Goal: Task Accomplishment & Management: Complete application form

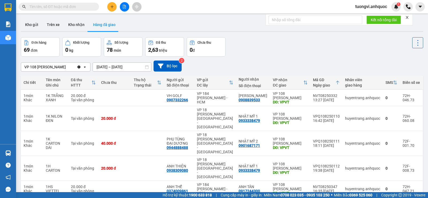
scroll to position [54, 0]
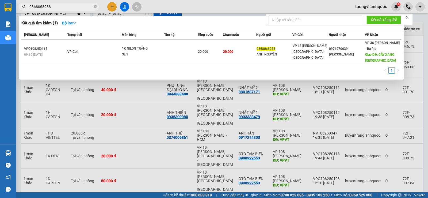
type input "0868068988"
click at [93, 7] on span "0868068988" at bounding box center [59, 7] width 80 height 8
click at [95, 7] on icon "close-circle" at bounding box center [95, 6] width 3 height 3
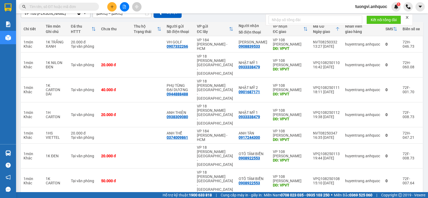
click at [109, 7] on button at bounding box center [111, 6] width 9 height 9
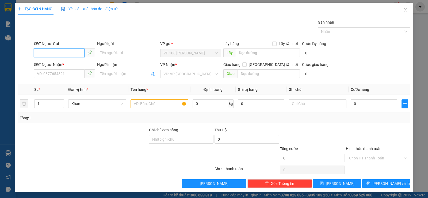
click at [58, 54] on input "SĐT Người Gửi" at bounding box center [59, 52] width 51 height 9
type input "0368221234"
click at [108, 54] on input "Người gửi" at bounding box center [127, 53] width 61 height 9
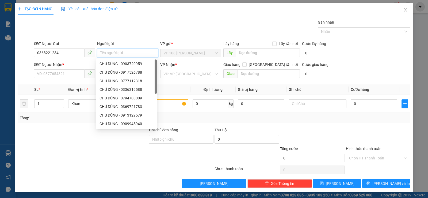
type input "N"
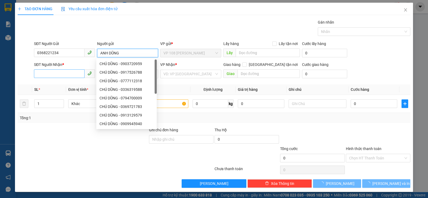
type input "ANH DŨNG"
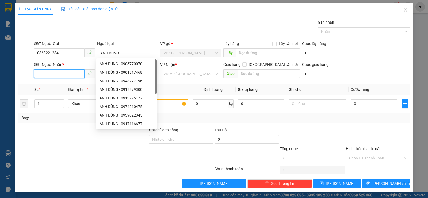
click at [58, 70] on input "SĐT Người Nhận *" at bounding box center [59, 73] width 51 height 9
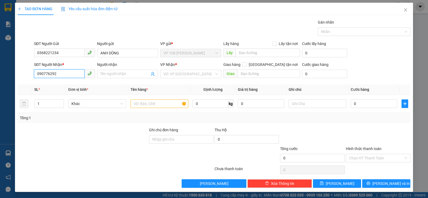
type input "0907762926"
click at [60, 88] on div "0907762926 - [PERSON_NAME]" at bounding box center [64, 84] width 60 height 9
type input "[PERSON_NAME]"
type input "VPSG"
type input "TM 12/8 THỦY"
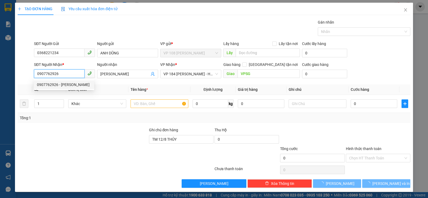
type input "20.000"
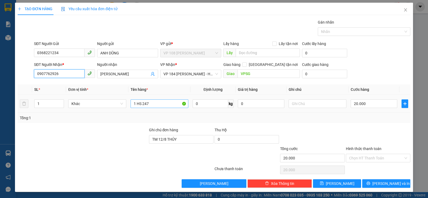
type input "0907762926"
click at [156, 104] on input "1 HS 247" at bounding box center [160, 103] width 58 height 9
click at [196, 132] on div "Ghi chú đơn hàng" at bounding box center [181, 131] width 64 height 8
click at [190, 138] on input "TM 12/8 THỦY" at bounding box center [181, 139] width 64 height 9
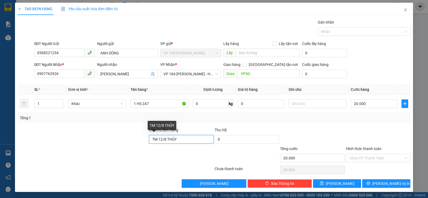
click at [190, 138] on input "TM 12/8 THỦY" at bounding box center [181, 139] width 64 height 9
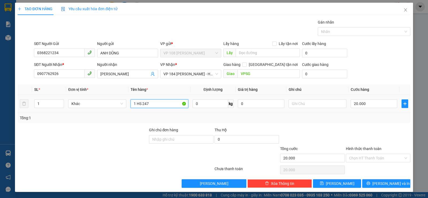
click at [169, 104] on input "1 HS 247" at bounding box center [160, 103] width 58 height 9
type input "1 HS 247 [PERSON_NAME]"
click at [358, 100] on input "20.000" at bounding box center [374, 103] width 47 height 9
type input "3"
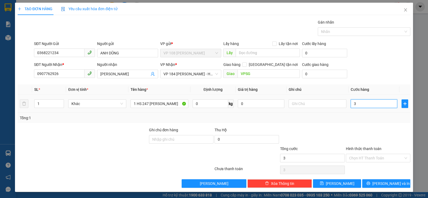
type input "30"
type input "300"
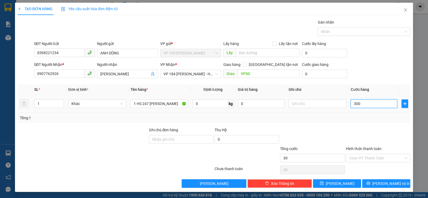
type input "300"
type input "3.000"
type input "30.000"
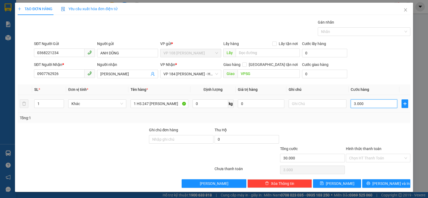
type input "30.000"
click at [375, 156] on input "Hình thức thanh toán" at bounding box center [376, 158] width 54 height 8
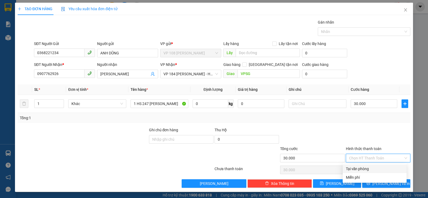
click at [379, 165] on div "Tại văn phòng" at bounding box center [375, 168] width 64 height 9
type input "0"
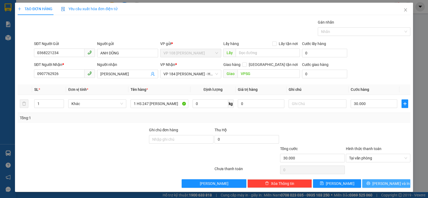
click at [381, 182] on span "[PERSON_NAME] và In" at bounding box center [390, 183] width 37 height 6
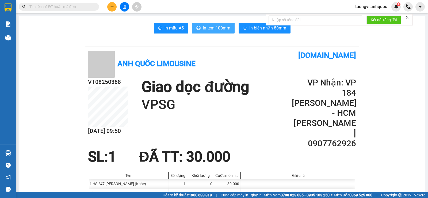
click at [203, 27] on span "In tem 100mm" at bounding box center [217, 28] width 28 height 7
click at [14, 40] on div "Kho hàng mới" at bounding box center [8, 37] width 16 height 13
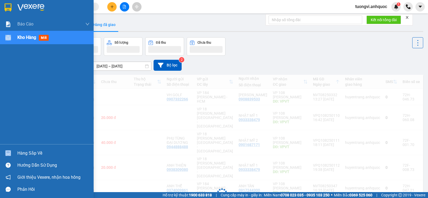
click at [14, 40] on div "Kho hàng mới" at bounding box center [47, 37] width 94 height 13
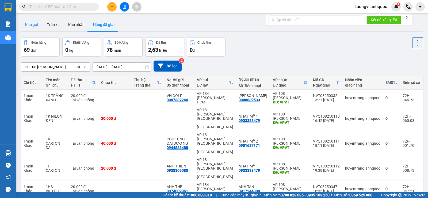
click at [30, 21] on button "Kho gửi" at bounding box center [32, 24] width 22 height 13
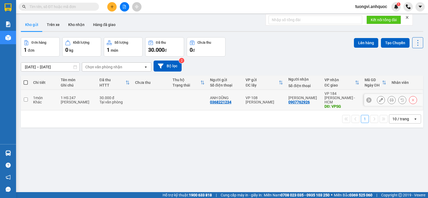
click at [267, 95] on div "VP 108 [PERSON_NAME]" at bounding box center [264, 99] width 37 height 9
checkbox input "true"
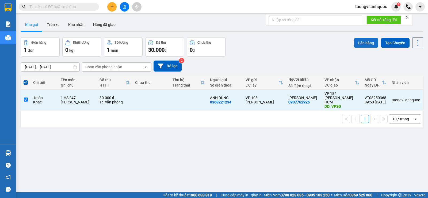
click at [363, 46] on button "Lên hàng" at bounding box center [366, 43] width 24 height 10
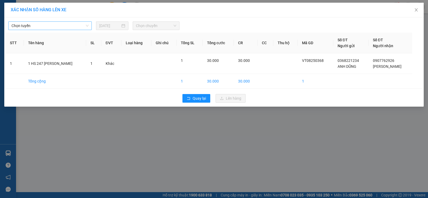
click at [77, 27] on span "Chọn tuyến" at bounding box center [50, 26] width 77 height 8
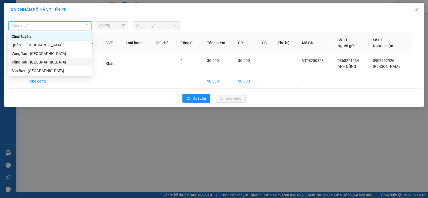
click at [61, 64] on div "Vũng Tàu - [GEOGRAPHIC_DATA]" at bounding box center [50, 62] width 77 height 6
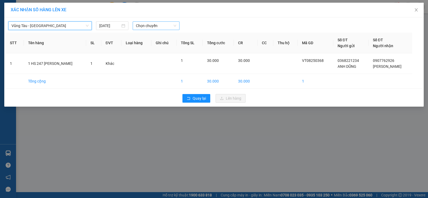
click at [138, 27] on span "Chọn chuyến" at bounding box center [156, 26] width 40 height 8
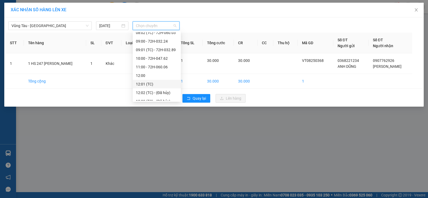
scroll to position [107, 0]
click at [151, 71] on div "11:00 - 72H-060.06" at bounding box center [157, 75] width 48 height 9
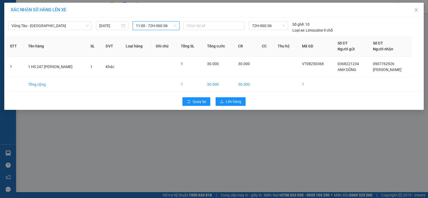
click at [153, 118] on div "XÁC NHẬN SỐ HÀNG LÊN XE Vũng Tàu - [GEOGRAPHIC_DATA] [DATE] 11:00 11:00 - 72H-0…" at bounding box center [214, 99] width 428 height 198
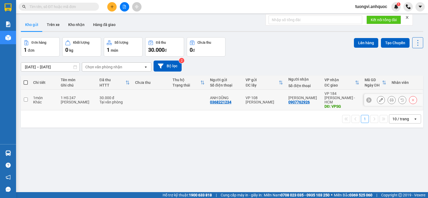
click at [118, 95] on div "30.000 đ" at bounding box center [115, 97] width 30 height 4
checkbox input "true"
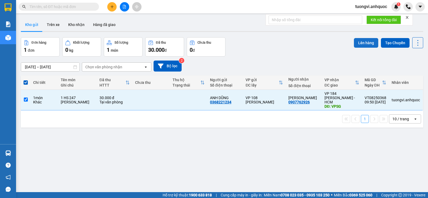
click at [366, 38] on button "Lên hàng" at bounding box center [366, 43] width 24 height 10
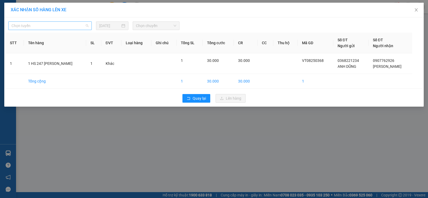
click at [49, 23] on span "Chọn tuyến" at bounding box center [50, 26] width 77 height 8
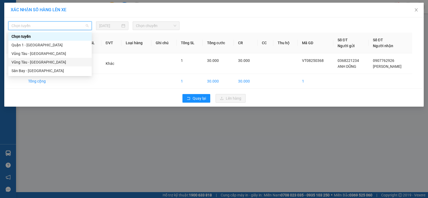
click at [26, 60] on div "Vũng Tàu - [GEOGRAPHIC_DATA]" at bounding box center [50, 62] width 77 height 6
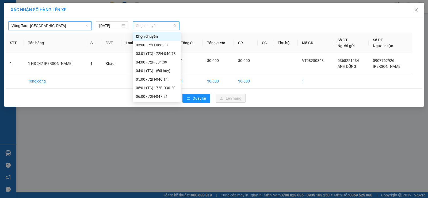
click at [139, 22] on span "Chọn chuyến" at bounding box center [156, 26] width 40 height 8
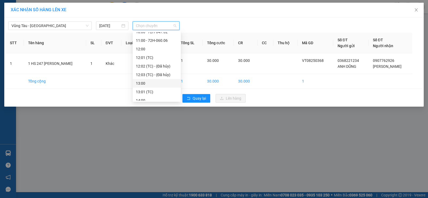
scroll to position [134, 0]
click at [157, 47] on div "11:00 - 72H-060.06" at bounding box center [157, 48] width 42 height 6
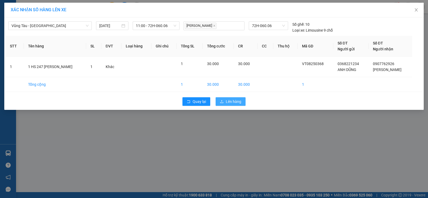
click at [217, 97] on button "Lên hàng" at bounding box center [231, 101] width 30 height 9
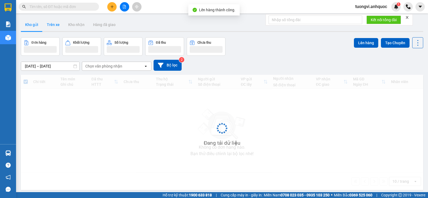
click at [53, 24] on button "Trên xe" at bounding box center [53, 24] width 21 height 13
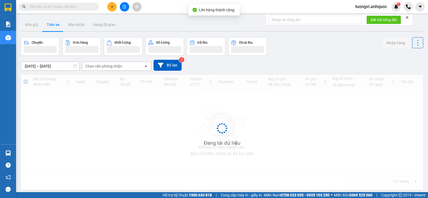
click at [53, 24] on button "Trên xe" at bounding box center [53, 24] width 21 height 13
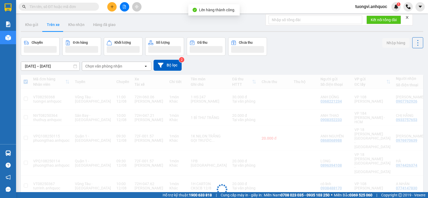
click at [53, 24] on button "Trên xe" at bounding box center [53, 24] width 21 height 13
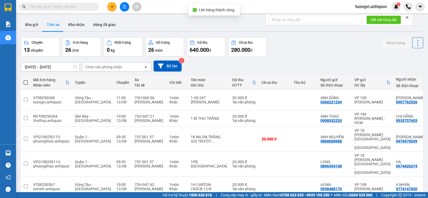
click at [53, 24] on button "Trên xe" at bounding box center [53, 24] width 21 height 13
click at [64, 27] on button "Kho nhận" at bounding box center [76, 24] width 25 height 13
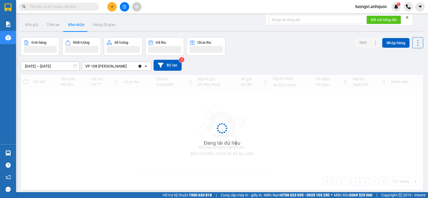
click at [68, 26] on button "Kho nhận" at bounding box center [76, 24] width 25 height 13
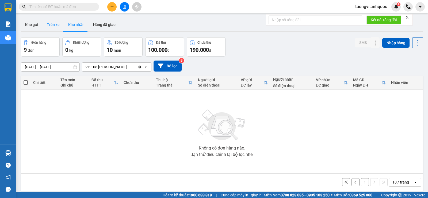
click at [57, 28] on button "Trên xe" at bounding box center [53, 24] width 21 height 13
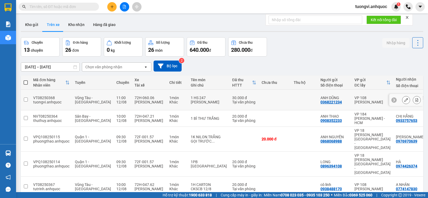
click at [415, 98] on icon at bounding box center [417, 100] width 4 height 4
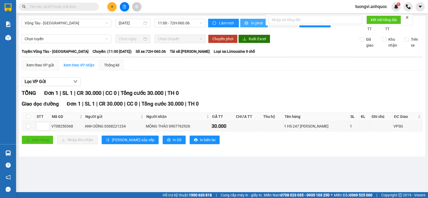
click at [249, 22] on button "In phơi" at bounding box center [254, 23] width 28 height 9
click at [114, 7] on button at bounding box center [111, 6] width 9 height 9
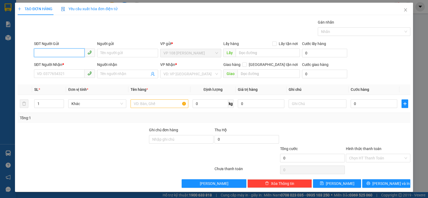
click at [58, 54] on input "SĐT Người Gửi" at bounding box center [59, 52] width 51 height 9
click at [46, 54] on input "090760924" at bounding box center [59, 52] width 51 height 9
click at [43, 53] on input "090760924" at bounding box center [59, 52] width 51 height 9
type input "0909760924"
click at [45, 53] on input "0909760924" at bounding box center [59, 52] width 51 height 9
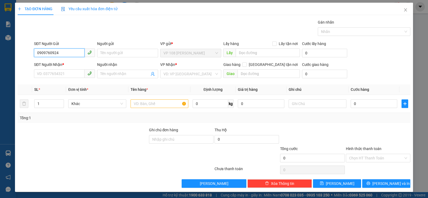
click at [45, 53] on input "0909760924" at bounding box center [59, 52] width 51 height 9
click at [54, 71] on input "SĐT Người Nhận *" at bounding box center [59, 73] width 51 height 9
paste input "0909760924"
type input "0909760924"
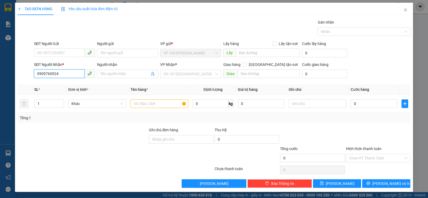
click at [37, 75] on input "0909760924" at bounding box center [59, 73] width 51 height 9
click at [48, 86] on div "0909760924 - [PERSON_NAME]" at bounding box center [64, 85] width 54 height 6
type input "[PERSON_NAME]"
type input "VP184"
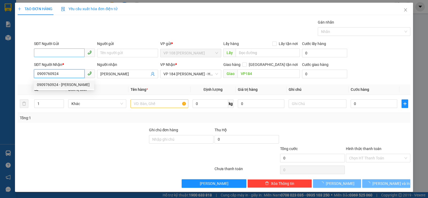
type input "0909760924"
type input "40.000"
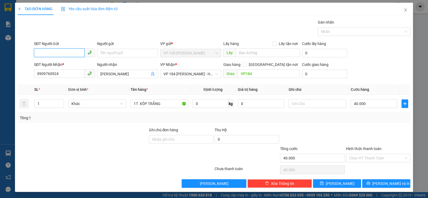
click at [54, 54] on input "SĐT Người Gửi" at bounding box center [59, 52] width 51 height 9
click at [53, 64] on div "0762367879 - C ÚT" at bounding box center [64, 64] width 54 height 6
type input "0762367879"
type input "C ÚT"
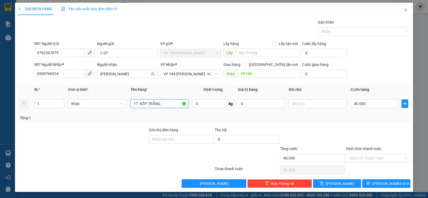
click at [164, 103] on input "1T XỐP TRẮNG" at bounding box center [160, 103] width 58 height 9
type input "1T XỐP VÀNG"
click at [360, 103] on input "40.000" at bounding box center [374, 103] width 47 height 9
type input "5"
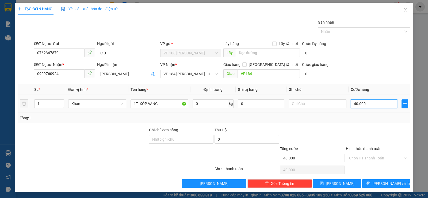
type input "5"
type input "50"
type input "500"
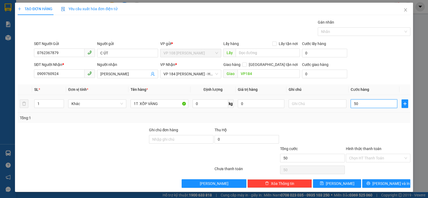
type input "500"
type input "5.000"
type input "50.000"
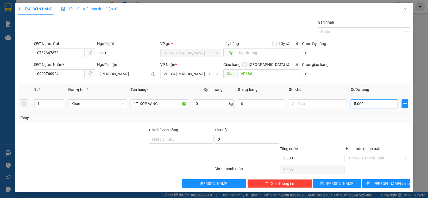
type input "50.000"
click at [378, 149] on div "Hình thức thanh toán" at bounding box center [378, 150] width 64 height 8
click at [374, 156] on input "Hình thức thanh toán" at bounding box center [376, 158] width 54 height 8
click at [372, 164] on div "Transit Pickup Surcharge Ids Transit Deliver Surcharge Ids Transit Deliver Surc…" at bounding box center [214, 103] width 393 height 168
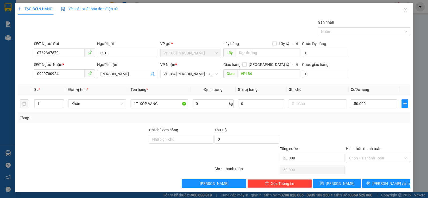
click at [372, 162] on div "Hình thức thanh toán Chọn HT Thanh Toán" at bounding box center [378, 155] width 64 height 19
click at [372, 162] on div "Chọn HT Thanh Toán" at bounding box center [378, 158] width 64 height 9
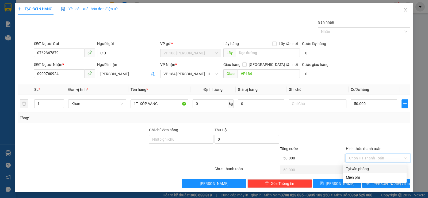
click at [375, 165] on div "Tại văn phòng" at bounding box center [375, 168] width 64 height 9
type input "0"
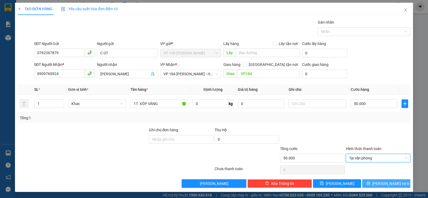
click at [381, 185] on span "[PERSON_NAME] và In" at bounding box center [390, 183] width 37 height 6
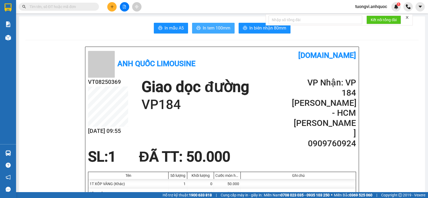
click at [225, 31] on span "In tem 100mm" at bounding box center [217, 28] width 28 height 7
click at [212, 30] on span "In tem 100mm" at bounding box center [217, 28] width 28 height 7
click at [212, 28] on span "In tem 100mm" at bounding box center [217, 28] width 28 height 7
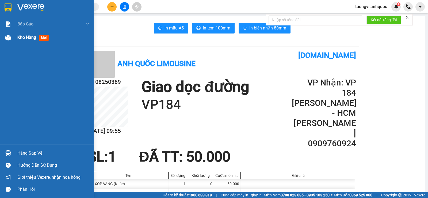
click at [14, 37] on div "Kho hàng mới" at bounding box center [47, 37] width 94 height 13
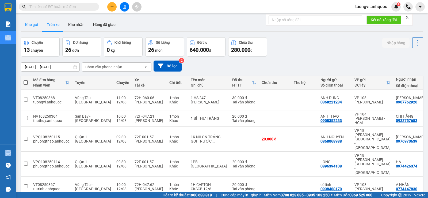
click at [28, 25] on button "Kho gửi" at bounding box center [32, 24] width 22 height 13
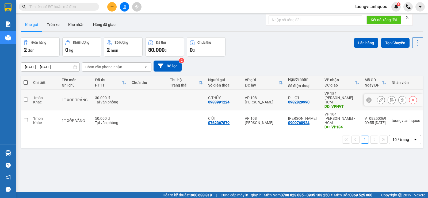
click at [267, 96] on div "VP 108 [PERSON_NAME]" at bounding box center [264, 99] width 38 height 9
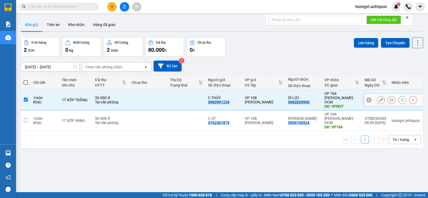
checkbox input "true"
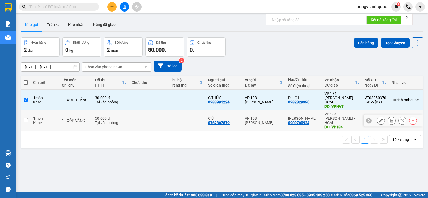
click at [259, 119] on td "VP 108 [PERSON_NAME]" at bounding box center [263, 120] width 43 height 21
checkbox input "true"
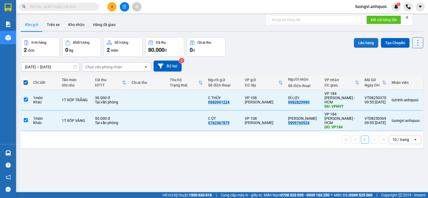
click at [356, 45] on button "Lên hàng" at bounding box center [366, 43] width 24 height 10
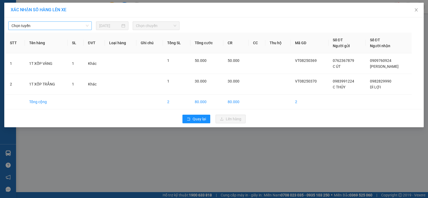
click at [12, 27] on span "Chọn tuyến" at bounding box center [50, 26] width 77 height 8
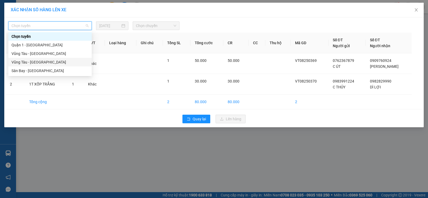
click at [27, 63] on div "Vũng Tàu - [GEOGRAPHIC_DATA]" at bounding box center [50, 62] width 77 height 6
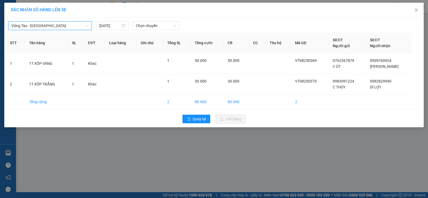
drag, startPoint x: 152, startPoint y: 15, endPoint x: 141, endPoint y: 25, distance: 14.6
click at [151, 16] on div "XÁC NHẬN SỐ HÀNG LÊN XE" at bounding box center [213, 10] width 419 height 15
click at [141, 25] on span "Chọn chuyến" at bounding box center [156, 26] width 40 height 8
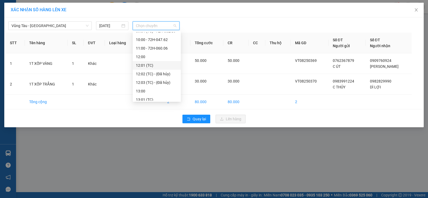
scroll to position [107, 0]
click at [157, 78] on div "11:00 - 72H-060.06" at bounding box center [157, 75] width 48 height 9
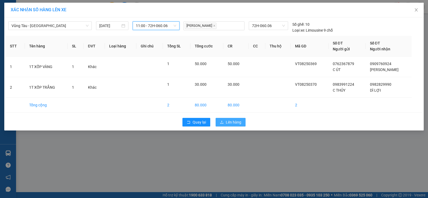
click at [229, 120] on span "Lên hàng" at bounding box center [234, 122] width 16 height 6
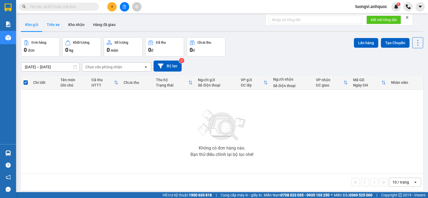
click at [52, 28] on button "Trên xe" at bounding box center [53, 24] width 21 height 13
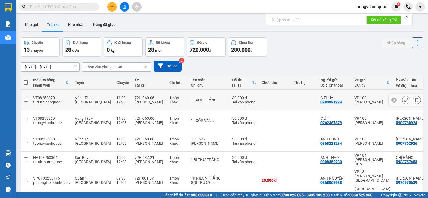
click at [415, 97] on button at bounding box center [416, 99] width 7 height 9
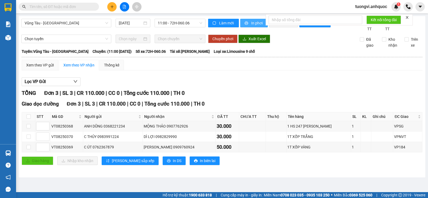
click at [254, 25] on span "In phơi" at bounding box center [257, 23] width 12 height 6
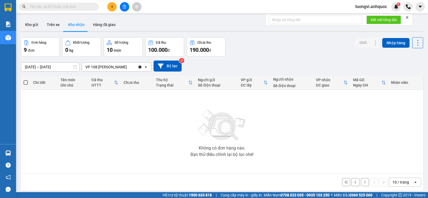
click at [109, 7] on button at bounding box center [111, 6] width 9 height 9
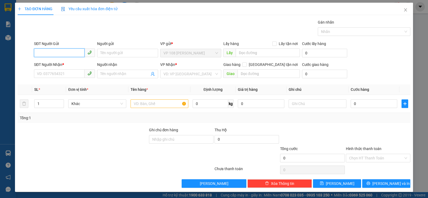
click at [67, 54] on input "SĐT Người Gửi" at bounding box center [59, 52] width 51 height 9
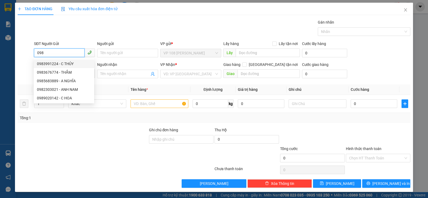
click at [66, 53] on input "098" at bounding box center [59, 52] width 51 height 9
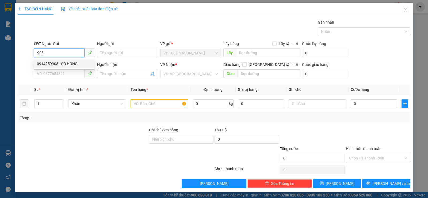
click at [66, 63] on div "0914259908 - CÔ HỒNG" at bounding box center [64, 64] width 54 height 6
type input "0914259908"
type input "CÔ HỒNG"
type input "0906374915"
type input "CHỊ LY"
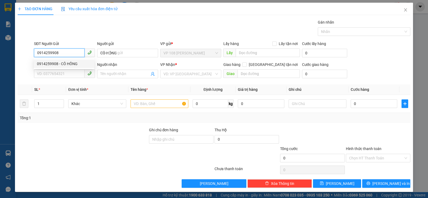
type input "VPNVT"
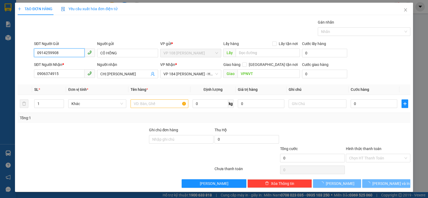
click at [66, 56] on input "0914259908" at bounding box center [59, 52] width 51 height 9
type input "20.000"
click at [66, 56] on input "0914259908" at bounding box center [59, 52] width 51 height 9
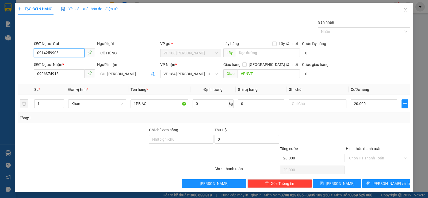
click at [66, 56] on input "0914259908" at bounding box center [59, 52] width 51 height 9
click at [66, 51] on input "SĐT Người Gửi" at bounding box center [59, 52] width 51 height 9
type input "9"
type input "0"
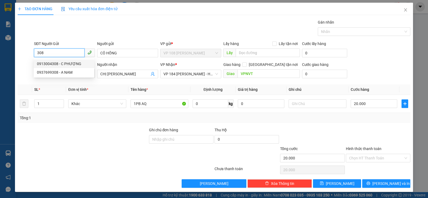
click at [72, 54] on input "308" at bounding box center [59, 52] width 51 height 9
type input "0977818099"
click at [67, 63] on div "0977818099 - SAMARI" at bounding box center [64, 64] width 54 height 6
type input "SAMARI"
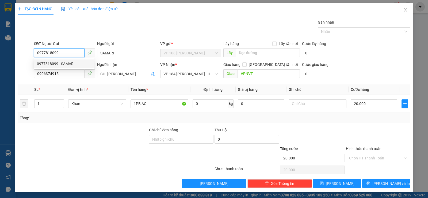
type input "30.000"
type input "0977818099"
click at [72, 78] on div "SĐT Người Nhận * 0906374915" at bounding box center [64, 71] width 61 height 19
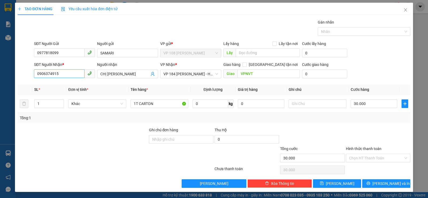
click at [72, 72] on input "0906374915" at bounding box center [59, 73] width 51 height 9
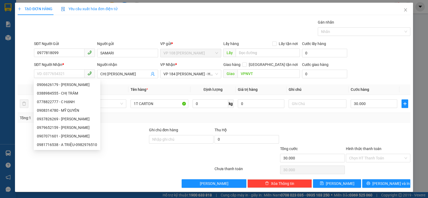
click at [127, 69] on div "Người nhận" at bounding box center [127, 66] width 61 height 8
drag, startPoint x: 127, startPoint y: 69, endPoint x: 124, endPoint y: 79, distance: 10.6
click at [127, 69] on div "Người nhận" at bounding box center [127, 66] width 61 height 8
click at [124, 79] on div "Người nhận CHỊ LY" at bounding box center [127, 71] width 61 height 19
click at [124, 74] on input "CHỊ LY" at bounding box center [124, 74] width 49 height 6
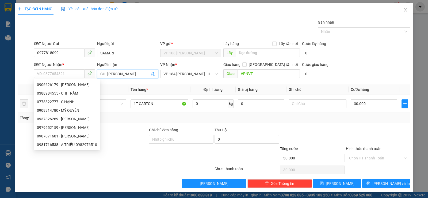
click at [124, 73] on input "CHỊ LY" at bounding box center [124, 74] width 49 height 6
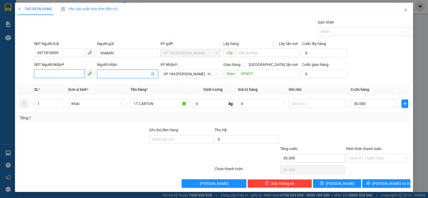
click at [66, 75] on input "SĐT Người Nhận *" at bounding box center [59, 73] width 51 height 9
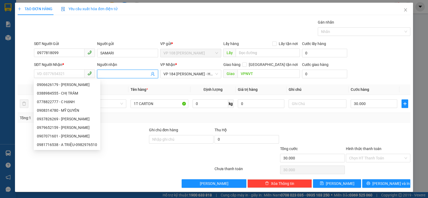
click at [105, 72] on input "Người nhận" at bounding box center [124, 74] width 49 height 6
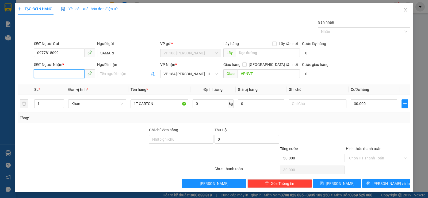
click at [72, 74] on input "SĐT Người Nhận *" at bounding box center [59, 73] width 51 height 9
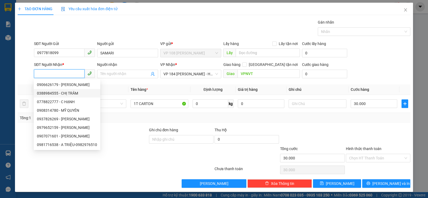
click at [60, 92] on div "0388984555 - CHỊ TRÂM" at bounding box center [67, 93] width 60 height 6
type input "0388984555"
type input "CHỊ TRÂM"
type input "VPBR"
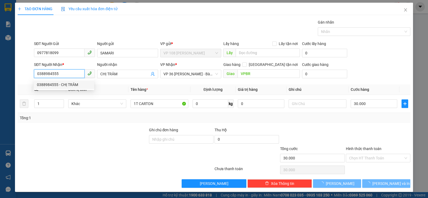
type input "40.000"
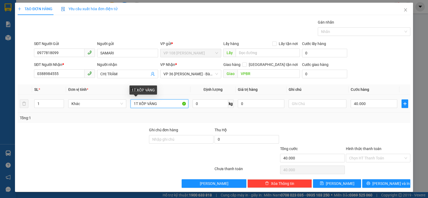
click at [161, 106] on input "1T XỐP VÀNG" at bounding box center [160, 103] width 58 height 9
type input "1T CARTON"
click at [367, 105] on input "40.000" at bounding box center [374, 103] width 47 height 9
type input "3"
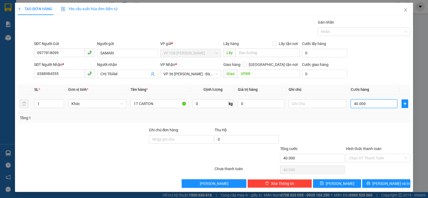
type input "3"
type input "30"
type input "300"
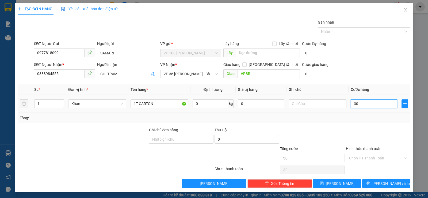
type input "300"
type input "3.000"
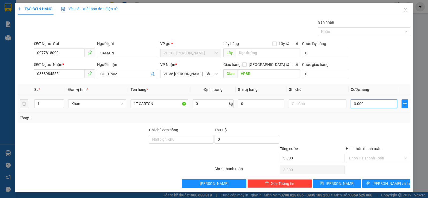
type input "30.000"
click at [368, 105] on input "30.000" at bounding box center [374, 103] width 47 height 9
type input "4"
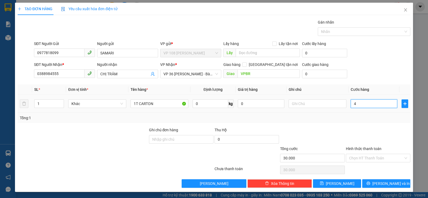
type input "4"
type input "40"
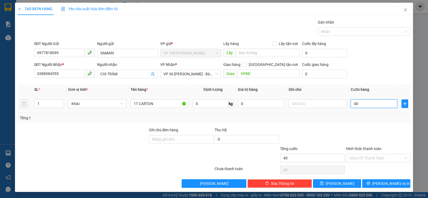
type input "400"
type input "4.000"
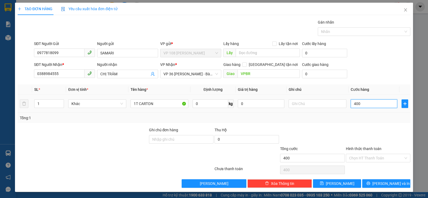
type input "4.000"
type input "40.000"
drag, startPoint x: 363, startPoint y: 122, endPoint x: 356, endPoint y: 174, distance: 52.3
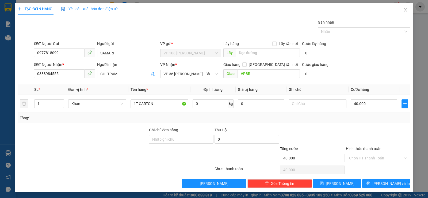
click at [363, 123] on div "Tổng: 1" at bounding box center [214, 118] width 393 height 10
click at [361, 155] on input "Hình thức thanh toán" at bounding box center [376, 158] width 54 height 8
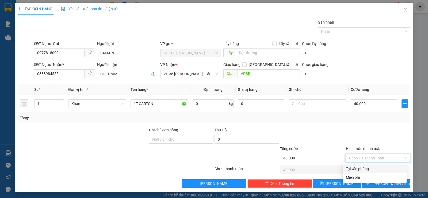
click at [359, 166] on div "Tại văn phòng" at bounding box center [375, 169] width 58 height 6
type input "0"
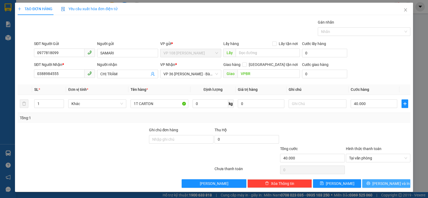
click at [370, 182] on icon "printer" at bounding box center [368, 183] width 4 height 4
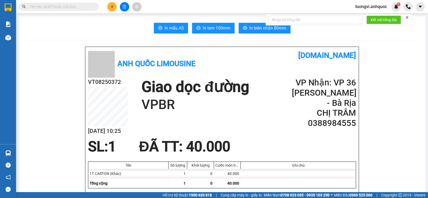
click at [114, 8] on icon "plus" at bounding box center [112, 7] width 4 height 4
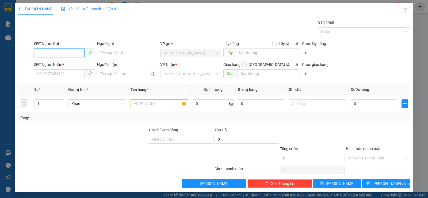
click at [78, 54] on input "SĐT Người Gửi" at bounding box center [59, 52] width 51 height 9
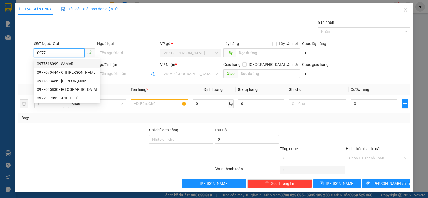
click at [75, 64] on div "0977818099 - SAMARI" at bounding box center [67, 64] width 60 height 6
type input "0977818099"
type input "SAMARI"
type input "0388984555"
type input "CHỊ TRÂM"
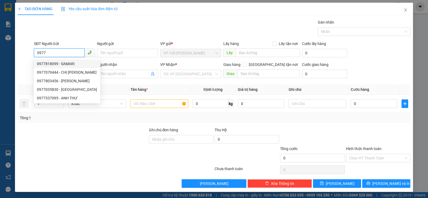
type input "VPBR"
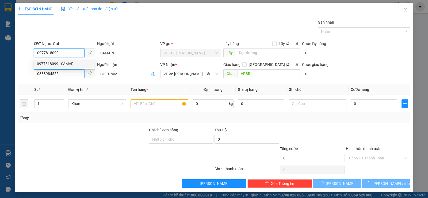
type input "40.000"
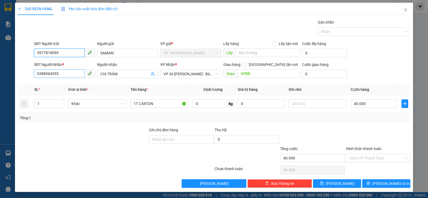
type input "0977818099"
click at [71, 77] on input "0388984555" at bounding box center [59, 73] width 51 height 9
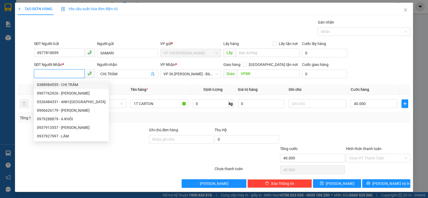
click at [67, 73] on input "SĐT Người Nhận *" at bounding box center [59, 73] width 51 height 9
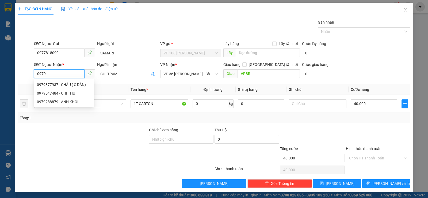
click at [63, 71] on input "0979" at bounding box center [59, 73] width 51 height 9
click at [63, 82] on div "0979652159 - C HUYỀN" at bounding box center [64, 85] width 54 height 6
type input "0979652159"
type input "C HUYỀN"
type input "VPQ1"
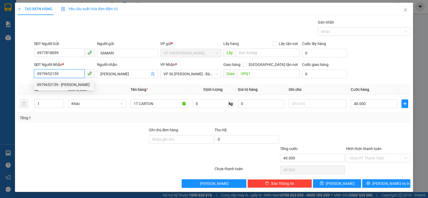
type input "50.000"
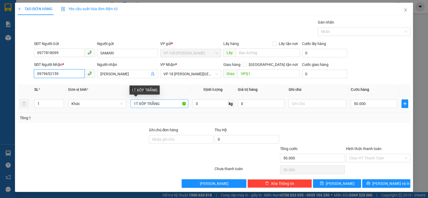
type input "0979652159"
drag, startPoint x: 146, startPoint y: 104, endPoint x: 188, endPoint y: 104, distance: 42.0
click at [188, 104] on td "1T XỐP TRẮNG" at bounding box center [159, 104] width 62 height 18
type input "1T CARTON"
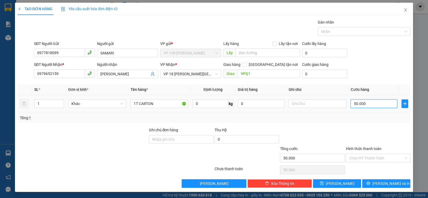
click at [380, 107] on input "50.000" at bounding box center [374, 103] width 47 height 9
type input "3"
type input "30"
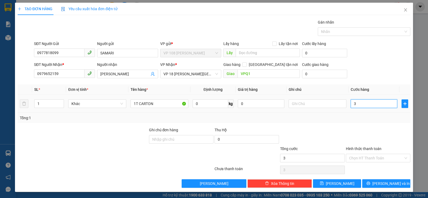
type input "30"
type input "300"
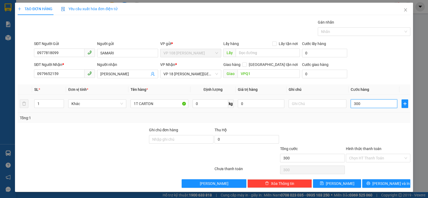
type input "3.000"
type input "30.000"
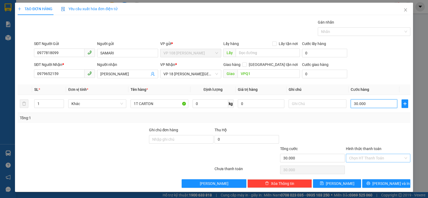
type input "30.000"
click at [381, 161] on input "Hình thức thanh toán" at bounding box center [376, 158] width 54 height 8
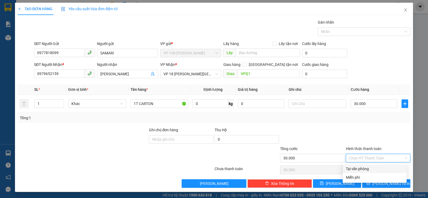
click at [380, 163] on div "Transit Pickup Surcharge Ids Transit Deliver Surcharge Ids Transit Deliver Surc…" at bounding box center [214, 103] width 393 height 168
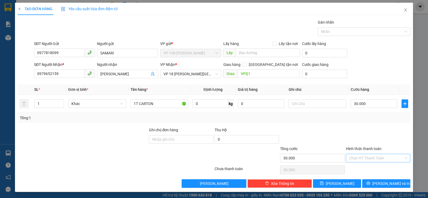
click at [380, 159] on input "Hình thức thanh toán" at bounding box center [376, 158] width 54 height 8
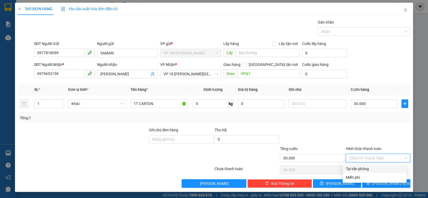
click at [380, 165] on div "Tại văn phòng" at bounding box center [375, 168] width 64 height 9
type input "0"
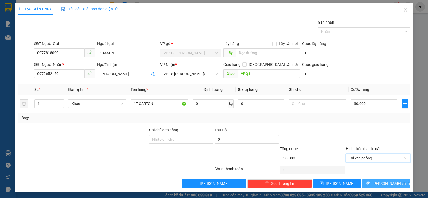
click at [379, 182] on span "[PERSON_NAME] và In" at bounding box center [390, 183] width 37 height 6
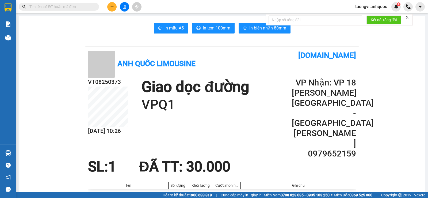
click at [205, 28] on span "In tem 100mm" at bounding box center [217, 28] width 28 height 7
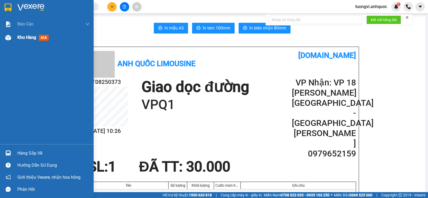
click at [9, 40] on div at bounding box center [7, 37] width 9 height 9
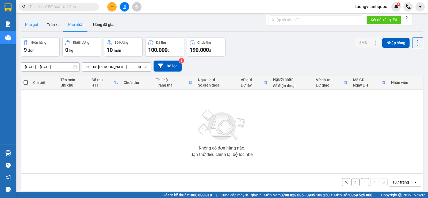
click at [35, 26] on button "Kho gửi" at bounding box center [32, 24] width 22 height 13
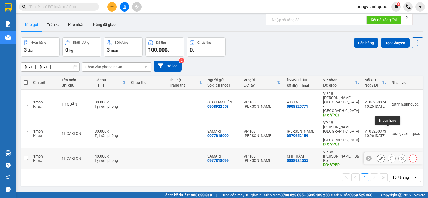
click at [390, 156] on icon at bounding box center [392, 158] width 4 height 4
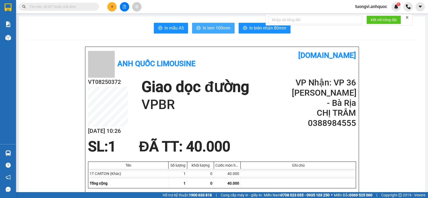
click at [216, 28] on span "In tem 100mm" at bounding box center [217, 28] width 28 height 7
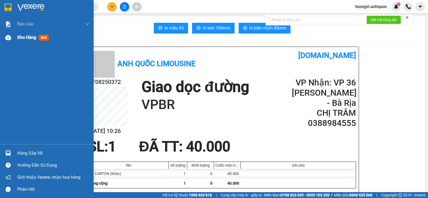
click at [9, 38] on img at bounding box center [8, 38] width 6 height 6
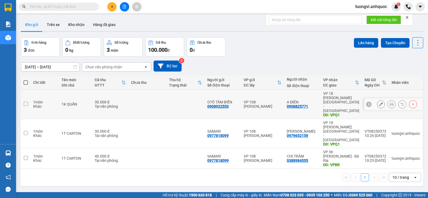
click at [353, 98] on div "VP 18 [PERSON_NAME][GEOGRAPHIC_DATA] - [GEOGRAPHIC_DATA]" at bounding box center [341, 101] width 36 height 21
checkbox input "true"
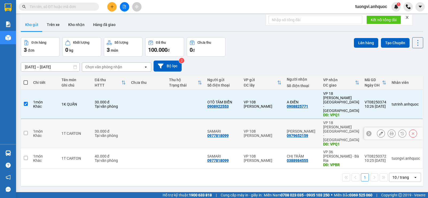
click at [346, 120] on div "VP 18 [PERSON_NAME][GEOGRAPHIC_DATA] - [GEOGRAPHIC_DATA]" at bounding box center [341, 130] width 36 height 21
checkbox input "true"
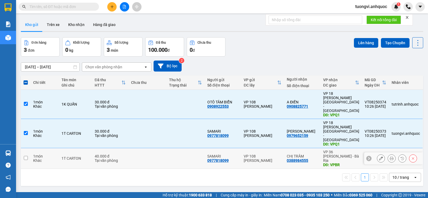
click at [346, 150] on div "VP 36 [PERSON_NAME] - Bà Rịa" at bounding box center [341, 156] width 36 height 13
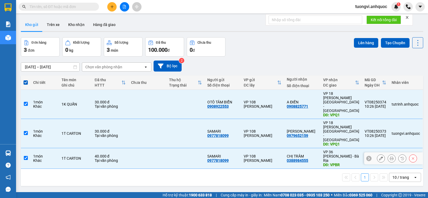
click at [343, 150] on div "VP 36 [PERSON_NAME] - Bà Rịa" at bounding box center [341, 156] width 36 height 13
checkbox input "false"
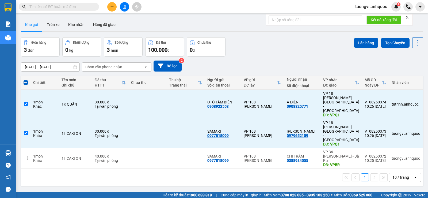
click at [368, 37] on div "ver 1.8.137 Kho gửi Trên xe Kho nhận Hàng đã giao Đơn hàng 3 đơn Khối lượng 0 k…" at bounding box center [222, 115] width 407 height 198
click at [366, 39] on button "Lên hàng" at bounding box center [366, 43] width 24 height 10
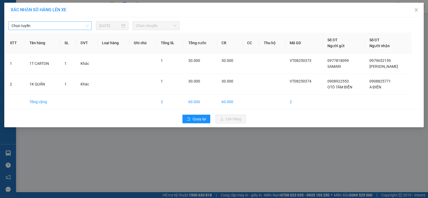
click at [53, 26] on span "Chọn tuyến" at bounding box center [50, 26] width 77 height 8
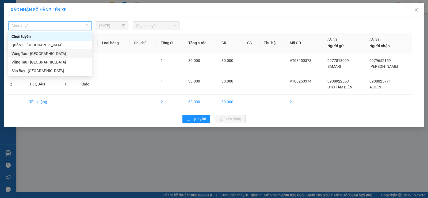
click at [40, 50] on div "Vũng Tàu - [GEOGRAPHIC_DATA]" at bounding box center [49, 53] width 83 height 9
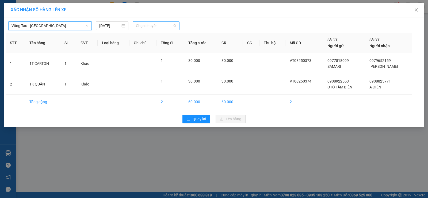
click at [142, 24] on span "Chọn chuyến" at bounding box center [156, 26] width 40 height 8
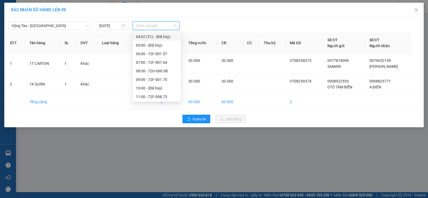
scroll to position [54, 0]
click at [154, 76] on div "11:00 - 72F-008.73" at bounding box center [157, 77] width 42 height 6
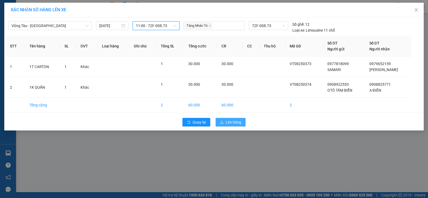
click at [233, 121] on span "Lên hàng" at bounding box center [234, 122] width 16 height 6
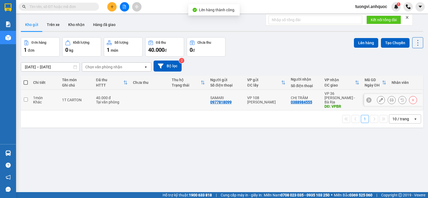
click at [317, 95] on td "CHỊ TRÂM 0388984555" at bounding box center [305, 100] width 34 height 21
checkbox input "true"
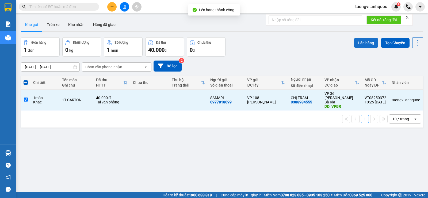
click at [357, 45] on button "Lên hàng" at bounding box center [366, 43] width 24 height 10
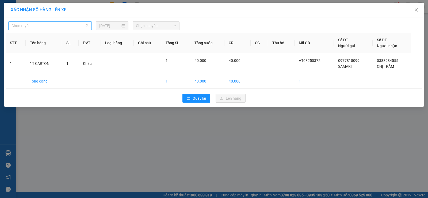
click at [64, 28] on span "Chọn tuyến" at bounding box center [50, 26] width 77 height 8
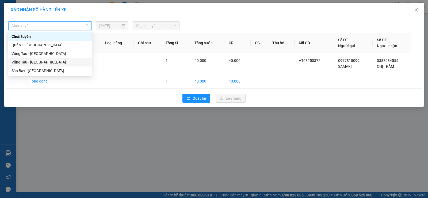
click at [51, 64] on div "Vũng Tàu - [GEOGRAPHIC_DATA]" at bounding box center [50, 62] width 77 height 6
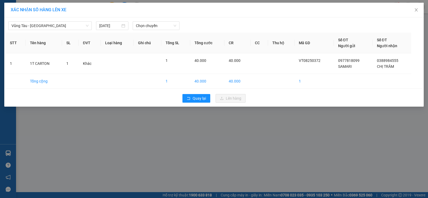
click at [137, 30] on div "Vũng Tàu - Sân Bay 12/08/2025 Chọn chuyến STT Tên hàng SL ĐVT Loại hàng Ghi chú…" at bounding box center [213, 61] width 419 height 89
click at [144, 25] on span "Chọn chuyến" at bounding box center [156, 26] width 40 height 8
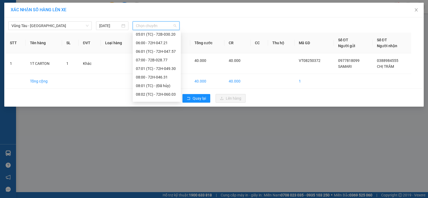
scroll to position [107, 0]
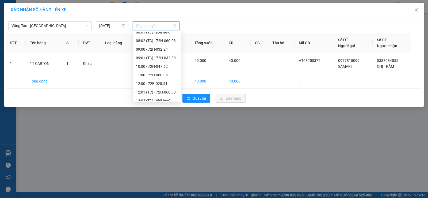
click at [153, 73] on div "11:00 - 72H-060.06" at bounding box center [157, 75] width 42 height 6
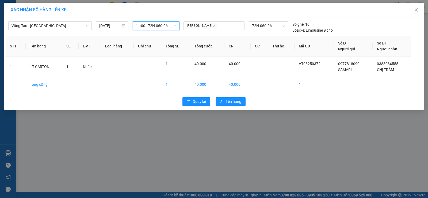
click at [220, 96] on div "Quay lại Lên hàng" at bounding box center [214, 101] width 417 height 14
click at [221, 102] on icon "upload" at bounding box center [222, 102] width 4 height 4
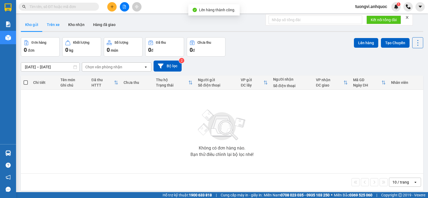
click at [51, 28] on button "Trên xe" at bounding box center [53, 24] width 21 height 13
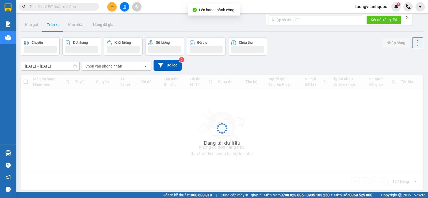
click at [51, 28] on button "Trên xe" at bounding box center [53, 24] width 21 height 13
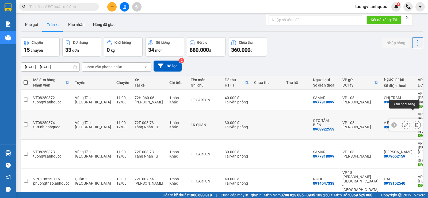
click at [413, 120] on button at bounding box center [416, 124] width 7 height 9
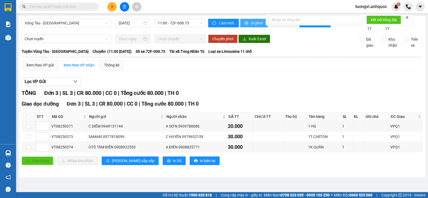
click at [245, 25] on span "printer" at bounding box center [246, 23] width 5 height 4
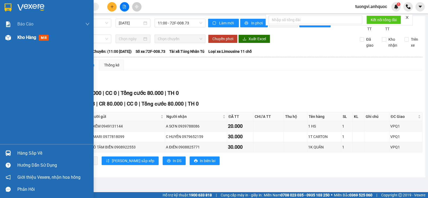
click at [14, 33] on div "Kho hàng mới" at bounding box center [47, 37] width 94 height 13
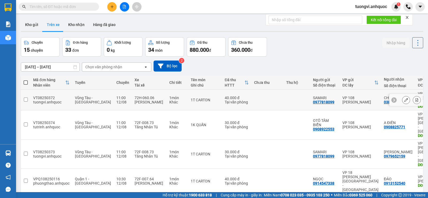
click at [417, 97] on div at bounding box center [406, 100] width 34 height 12
click at [415, 98] on icon at bounding box center [417, 100] width 4 height 4
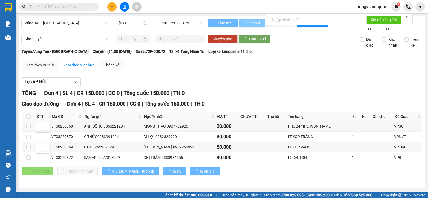
click at [255, 21] on span "In phơi" at bounding box center [255, 23] width 12 height 6
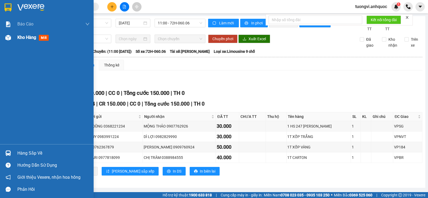
click at [31, 44] on div "Kho hàng mới" at bounding box center [53, 37] width 72 height 13
click at [33, 39] on span "Kho hàng" at bounding box center [26, 37] width 19 height 5
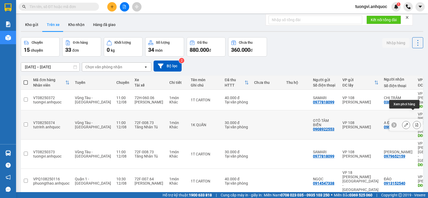
click at [415, 123] on icon at bounding box center [417, 125] width 4 height 4
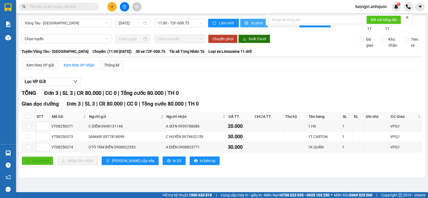
click at [250, 25] on button "In phơi" at bounding box center [254, 23] width 28 height 9
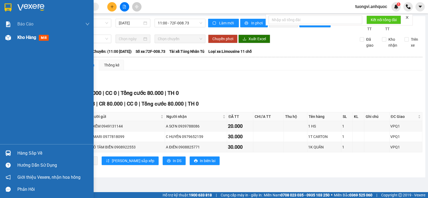
click at [17, 40] on div "Kho hàng mới" at bounding box center [47, 37] width 94 height 13
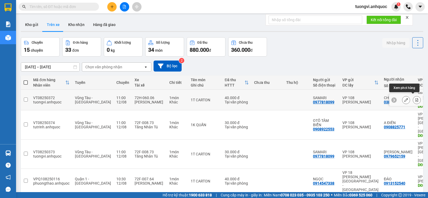
click at [415, 98] on icon at bounding box center [417, 100] width 4 height 4
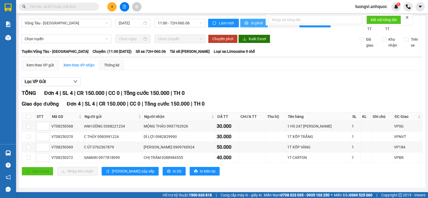
click at [252, 21] on span "In phơi" at bounding box center [257, 23] width 12 height 6
click at [114, 7] on icon "plus" at bounding box center [112, 7] width 4 height 4
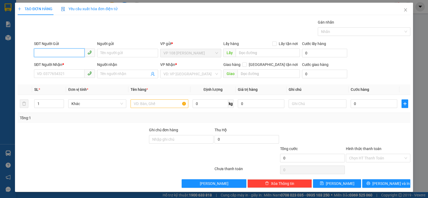
click at [67, 49] on input "SĐT Người Gửi" at bounding box center [59, 52] width 51 height 9
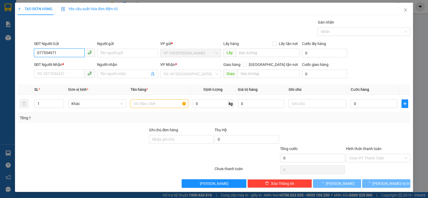
type input "0775549712"
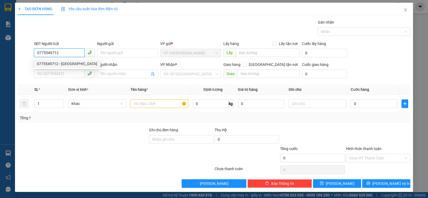
click at [69, 65] on div "0775549712 - CHÂU Á" at bounding box center [67, 64] width 60 height 6
type input "CHÂU Á"
type input "0983978458"
type input "VÂN ANH"
type input "VPNVT"
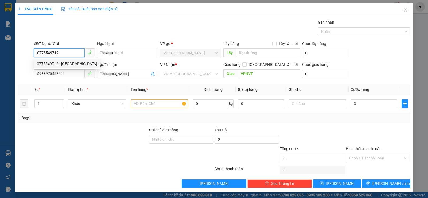
type input "120.000"
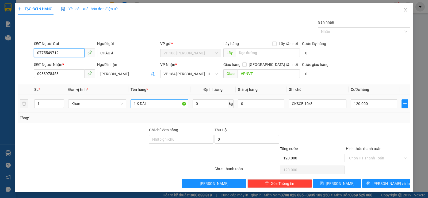
type input "0775549712"
click at [155, 107] on input "1 K DÀI" at bounding box center [160, 103] width 58 height 9
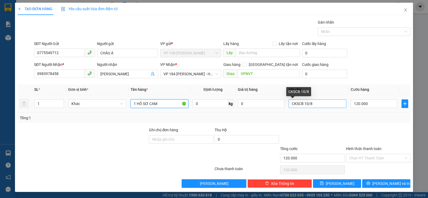
type input "1 HỒ SƠ CAM"
click at [306, 105] on input "CKSCB 10/8" at bounding box center [318, 103] width 58 height 9
click at [293, 103] on input "CKSCB 12/8" at bounding box center [318, 103] width 58 height 9
type input "CK SCB 12/8"
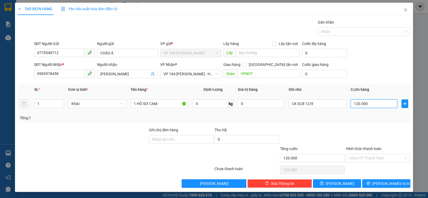
click at [360, 105] on input "120.000" at bounding box center [374, 103] width 47 height 9
type input "2"
type input "20"
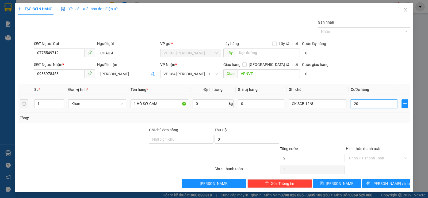
type input "20"
type input "200"
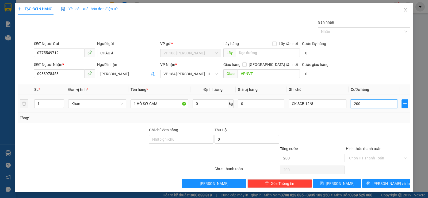
type input "2.000"
type input "20.000"
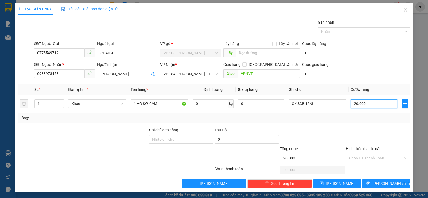
click at [362, 162] on div "Chọn HT Thanh Toán" at bounding box center [378, 158] width 64 height 9
type input "20.000"
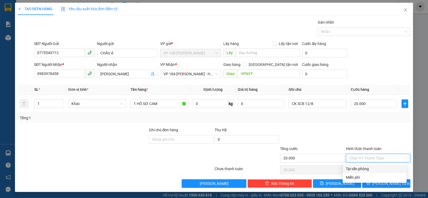
click at [362, 169] on div "Tại văn phòng" at bounding box center [375, 169] width 58 height 6
type input "0"
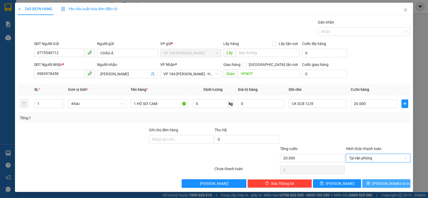
click at [375, 181] on button "[PERSON_NAME] và In" at bounding box center [386, 183] width 48 height 9
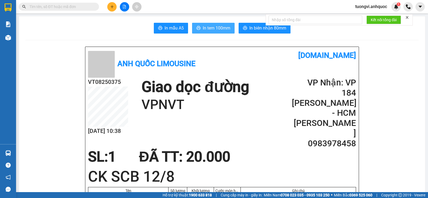
click at [205, 30] on span "In tem 100mm" at bounding box center [217, 28] width 28 height 7
click at [208, 31] on span "In tem 100mm" at bounding box center [217, 28] width 28 height 7
click at [208, 26] on span "In tem 100mm" at bounding box center [217, 28] width 28 height 7
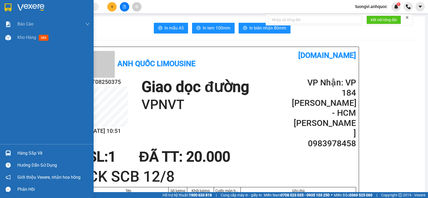
click at [20, 45] on div "Báo cáo Báo cáo dòng tiền (nhân viên) Doanh số tạo đơn theo VP gửi (nhân viên) …" at bounding box center [47, 80] width 94 height 127
click at [22, 38] on span "Kho hàng" at bounding box center [26, 37] width 19 height 5
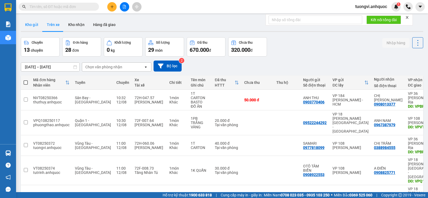
click at [40, 23] on button "Kho gửi" at bounding box center [32, 24] width 22 height 13
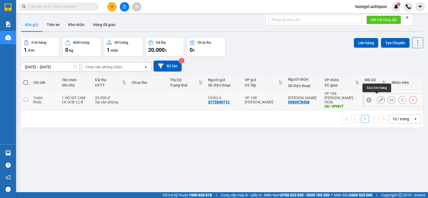
click at [379, 98] on icon at bounding box center [381, 100] width 4 height 4
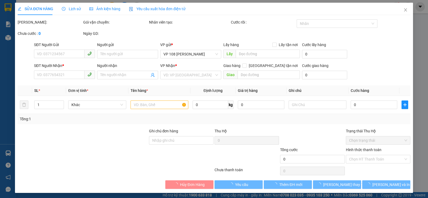
type input "0775549712"
type input "CHÂU Á"
type input "0983978458"
type input "VÂN ANH"
type input "VPNVT"
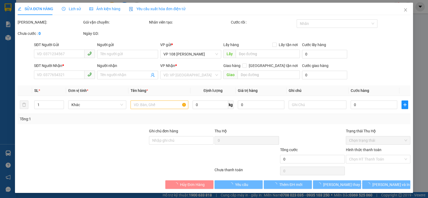
type input "20.000"
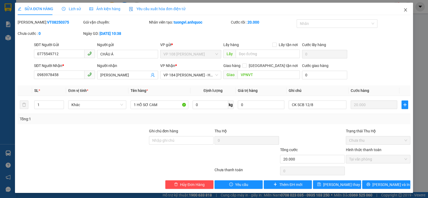
click at [403, 8] on icon "close" at bounding box center [405, 10] width 4 height 4
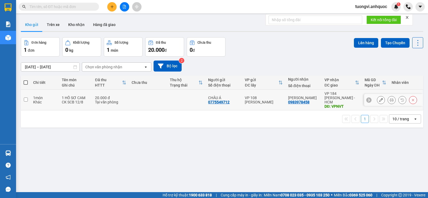
click at [114, 7] on button at bounding box center [111, 6] width 9 height 9
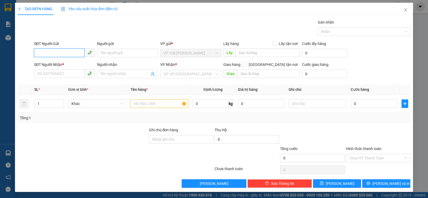
click at [69, 51] on input "SĐT Người Gửi" at bounding box center [59, 52] width 51 height 9
type input "0933237879"
click at [69, 51] on input "0933237879" at bounding box center [59, 52] width 51 height 9
drag, startPoint x: 69, startPoint y: 51, endPoint x: 70, endPoint y: 62, distance: 11.6
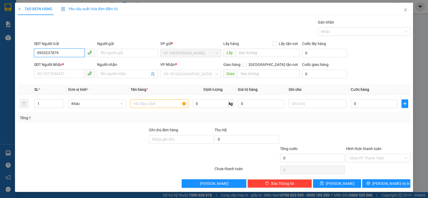
click at [69, 51] on input "0933237879" at bounding box center [59, 52] width 51 height 9
click at [69, 52] on input "0933237879" at bounding box center [59, 52] width 51 height 9
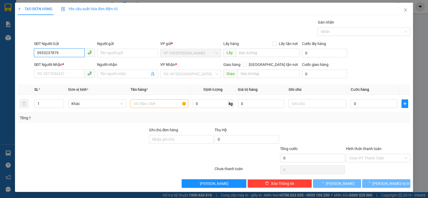
click at [78, 53] on input "0933237879" at bounding box center [59, 52] width 51 height 9
click at [78, 52] on input "0933237879" at bounding box center [59, 52] width 51 height 9
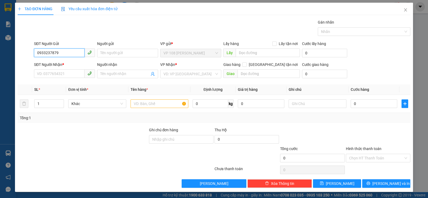
click at [78, 52] on input "0933237879" at bounding box center [59, 52] width 51 height 9
click at [65, 60] on div "0933237879 - ANH PHƯƠNG" at bounding box center [64, 63] width 60 height 9
type input "ANH PHƯƠNG"
type input "0826368368"
type input "VĂN THẠCH"
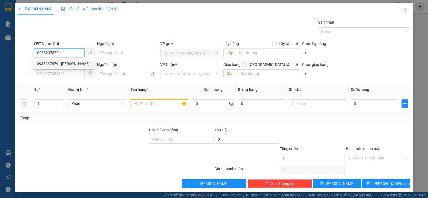
type input "VP184"
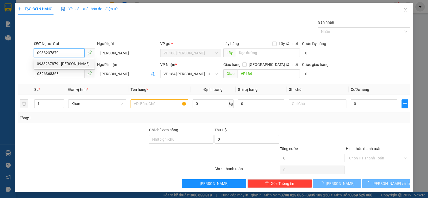
type input "20.000"
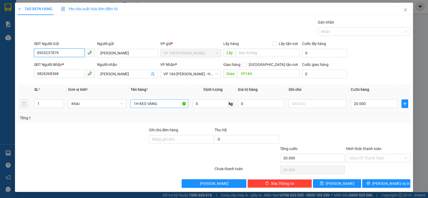
type input "0933237879"
click at [164, 101] on input "1H KEO VÀNG" at bounding box center [160, 103] width 58 height 9
click at [140, 104] on input "1H KEO VÀNG" at bounding box center [160, 103] width 58 height 9
drag, startPoint x: 140, startPoint y: 103, endPoint x: 205, endPoint y: 103, distance: 65.8
click at [205, 103] on tr "1 Khác 1H KEO VÀNG 0 kg 0 20.000" at bounding box center [214, 104] width 393 height 18
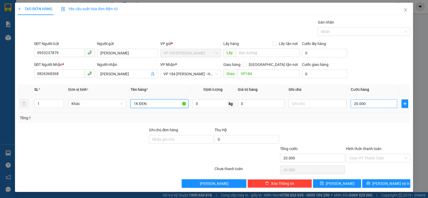
type input "1K ĐEN"
click at [375, 105] on input "20.000" at bounding box center [374, 103] width 47 height 9
type input "3"
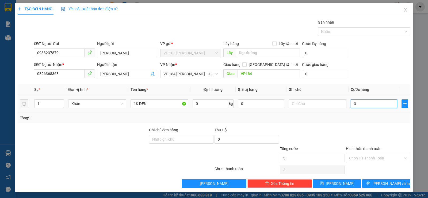
type input "30"
type input "300"
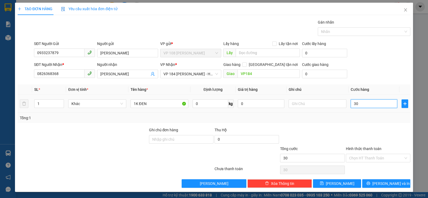
type input "300"
type input "3.000"
type input "30.000"
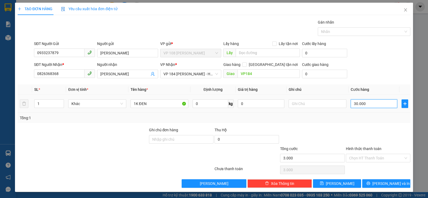
type input "30.000"
click at [382, 155] on input "Hình thức thanh toán" at bounding box center [376, 158] width 54 height 8
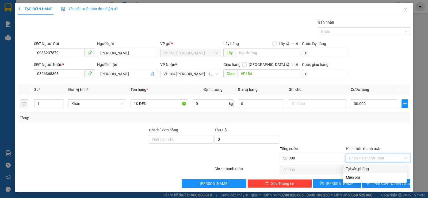
click at [371, 165] on div "Tại văn phòng" at bounding box center [375, 168] width 64 height 9
type input "0"
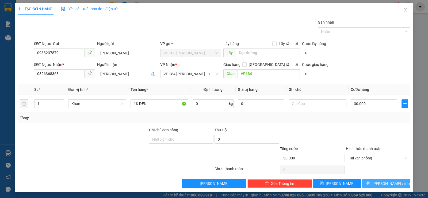
click at [373, 179] on button "[PERSON_NAME] và In" at bounding box center [386, 183] width 48 height 9
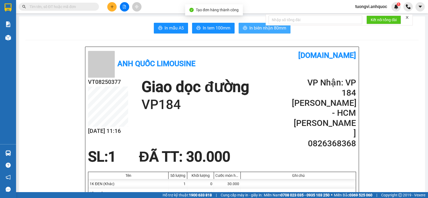
click at [255, 32] on button "In biên nhận 80mm" at bounding box center [265, 28] width 52 height 11
click at [255, 31] on span "In biên nhận 80mm" at bounding box center [267, 28] width 37 height 7
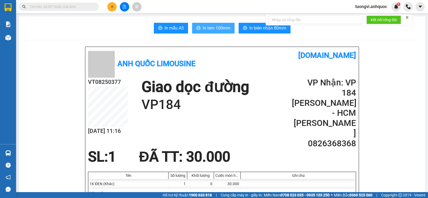
click at [225, 31] on span "In tem 100mm" at bounding box center [217, 28] width 28 height 7
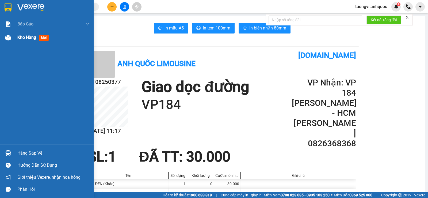
click at [19, 37] on span "Kho hàng" at bounding box center [26, 37] width 19 height 5
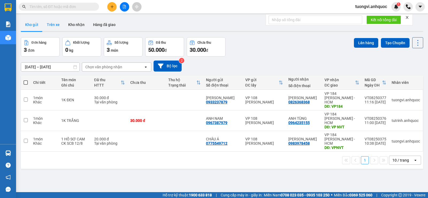
click at [58, 25] on button "Trên xe" at bounding box center [53, 24] width 21 height 13
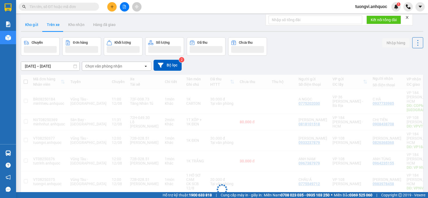
click at [39, 29] on button "Kho gửi" at bounding box center [32, 24] width 22 height 13
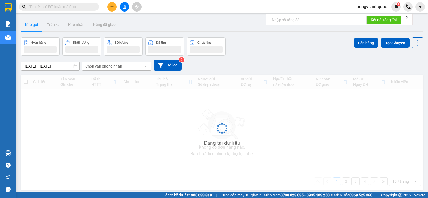
click at [39, 29] on button "Kho gửi" at bounding box center [32, 24] width 22 height 13
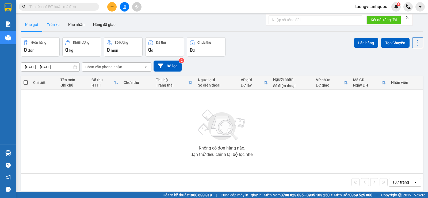
click at [50, 23] on button "Trên xe" at bounding box center [53, 24] width 21 height 13
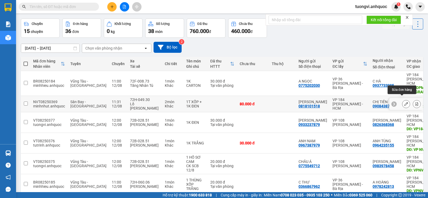
scroll to position [27, 0]
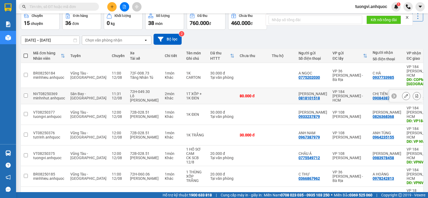
click at [412, 97] on div at bounding box center [406, 96] width 34 height 12
click at [415, 112] on icon at bounding box center [416, 114] width 3 height 4
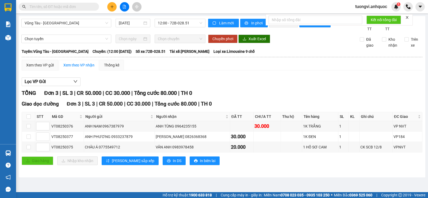
click at [248, 30] on div "Làm mới In phơi In đơn chọn Thống kê" at bounding box center [284, 25] width 152 height 13
click at [249, 26] on button "In phơi" at bounding box center [254, 23] width 28 height 9
